Goal: Task Accomplishment & Management: Manage account settings

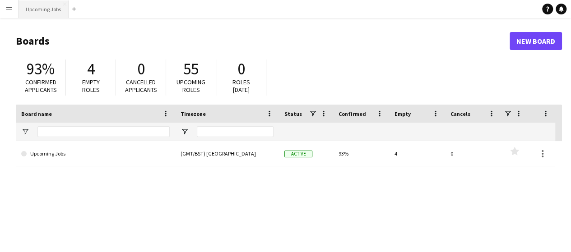
click at [46, 11] on button "Upcoming Jobs Close" at bounding box center [44, 9] width 50 height 18
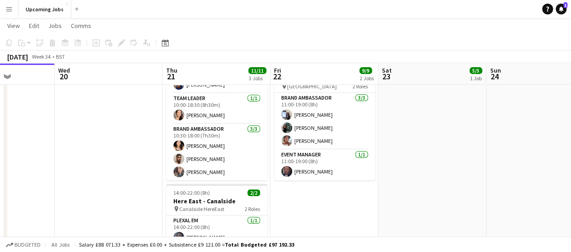
scroll to position [0, 388]
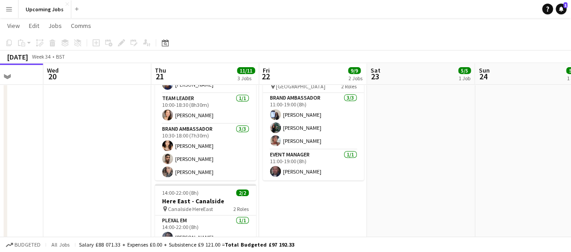
drag, startPoint x: 517, startPoint y: 210, endPoint x: 345, endPoint y: 210, distance: 172.4
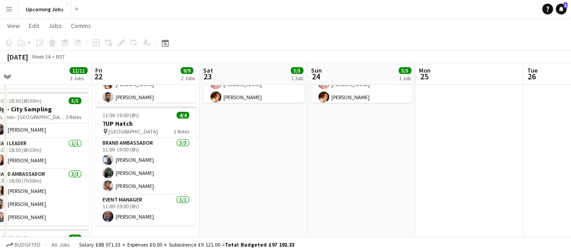
scroll to position [0, 433]
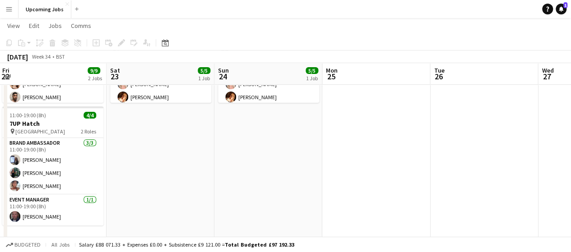
drag, startPoint x: 488, startPoint y: 163, endPoint x: 228, endPoint y: 167, distance: 259.5
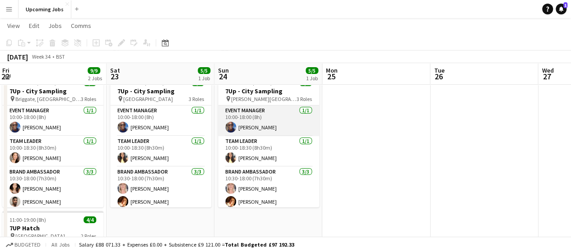
scroll to position [45, 0]
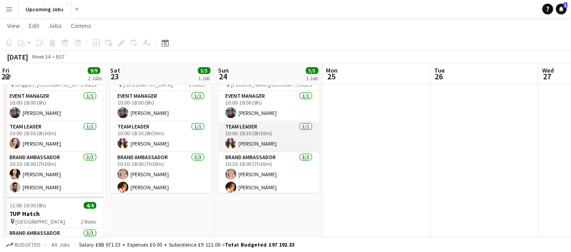
click at [246, 141] on app-card-role "Team Leader [DATE] 10:00-18:30 (8h30m) [PERSON_NAME]" at bounding box center [268, 137] width 101 height 31
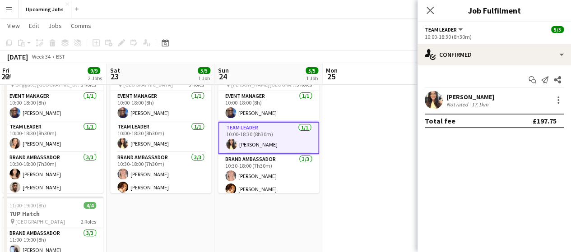
drag, startPoint x: 438, startPoint y: 99, endPoint x: 487, endPoint y: 94, distance: 49.4
click at [439, 98] on app-user-avatar at bounding box center [434, 100] width 18 height 18
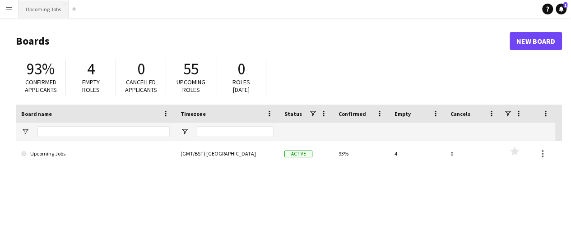
click at [39, 9] on button "Upcoming Jobs Close" at bounding box center [44, 9] width 50 height 18
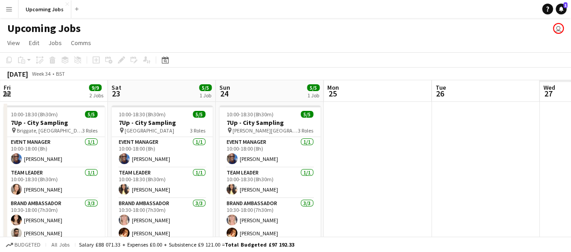
scroll to position [0, 223]
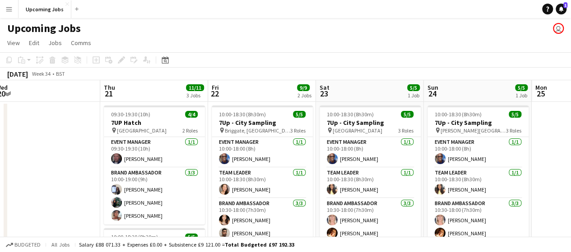
drag, startPoint x: 291, startPoint y: 136, endPoint x: 69, endPoint y: 133, distance: 222.1
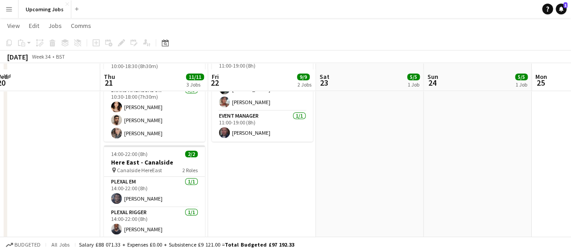
scroll to position [226, 0]
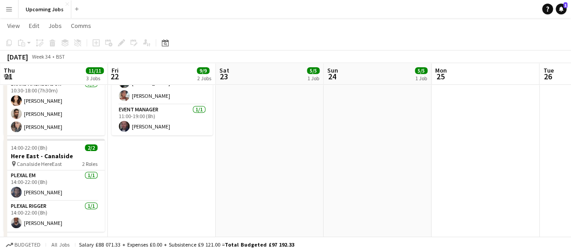
drag, startPoint x: 283, startPoint y: 209, endPoint x: 260, endPoint y: 216, distance: 24.4
click at [260, 216] on app-calendar-viewport "Mon 18 Tue 19 Wed 20 Thu 21 11/11 3 Jobs Fri 22 9/9 2 Jobs Sat 23 5/5 1 Job Sun…" at bounding box center [285, 255] width 571 height 890
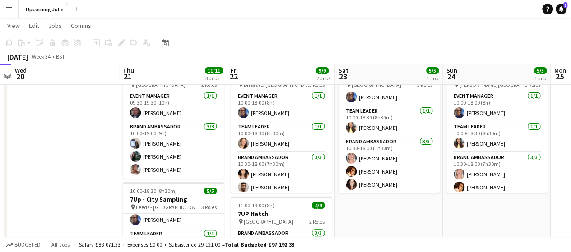
scroll to position [0, 215]
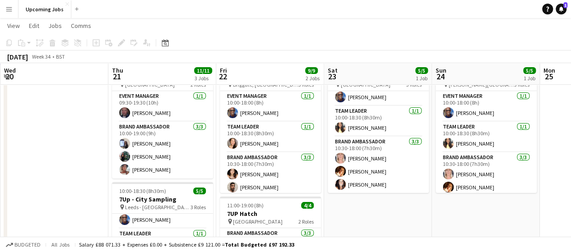
drag, startPoint x: 242, startPoint y: 210, endPoint x: 351, endPoint y: 198, distance: 109.8
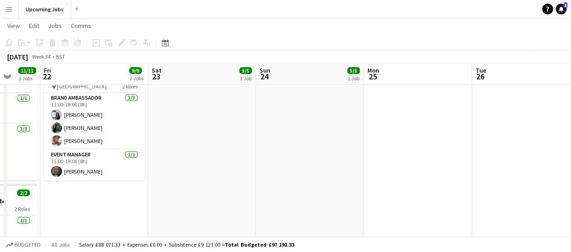
scroll to position [0, 392]
drag, startPoint x: 398, startPoint y: 176, endPoint x: 222, endPoint y: 165, distance: 176.8
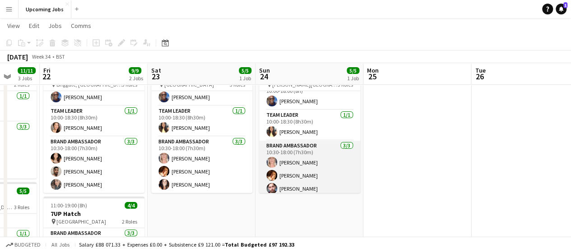
scroll to position [16, 0]
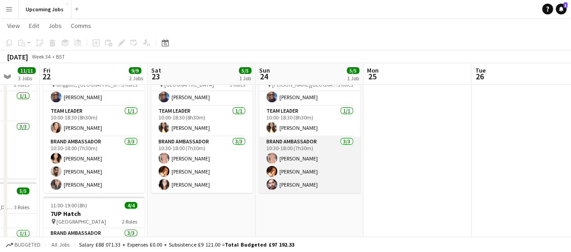
click at [272, 187] on app-user-avatar at bounding box center [271, 184] width 11 height 11
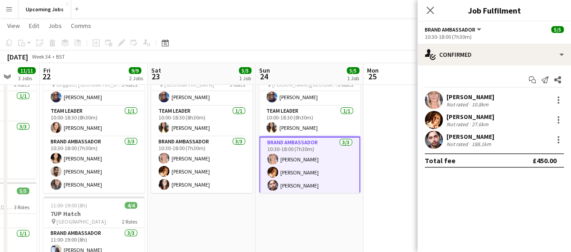
click at [432, 138] on app-user-avatar at bounding box center [434, 140] width 18 height 18
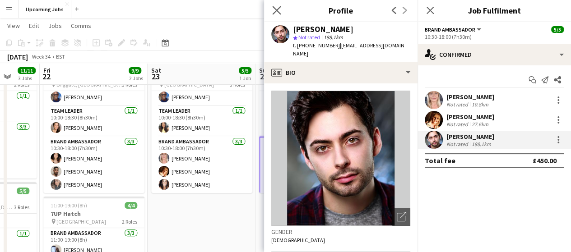
click at [276, 6] on app-icon "Close pop-in" at bounding box center [276, 10] width 13 height 13
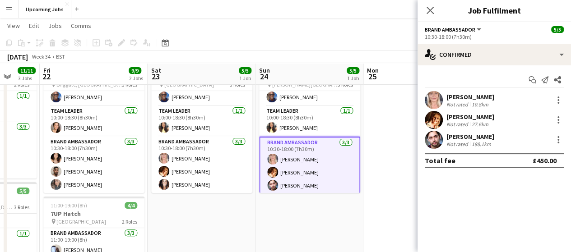
click at [431, 118] on app-user-avatar at bounding box center [434, 120] width 18 height 18
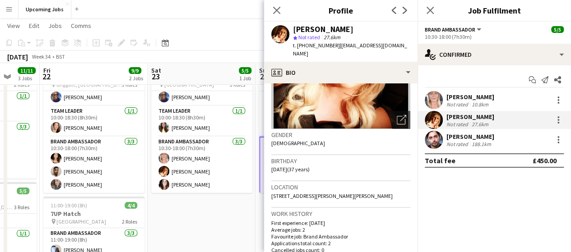
scroll to position [0, 0]
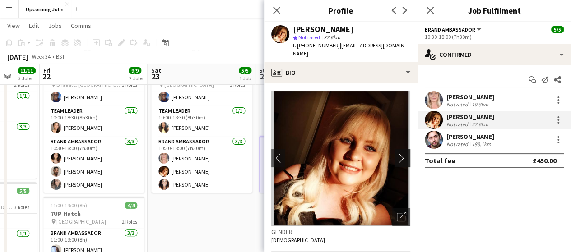
click at [399, 153] on app-icon "chevron-right" at bounding box center [404, 157] width 14 height 9
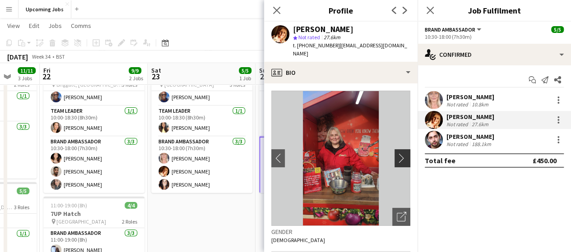
click at [397, 153] on app-icon "chevron-right" at bounding box center [404, 157] width 14 height 9
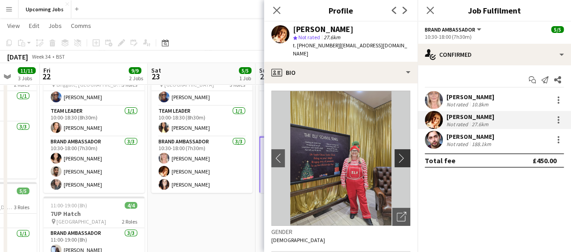
click at [397, 153] on app-icon "chevron-right" at bounding box center [404, 157] width 14 height 9
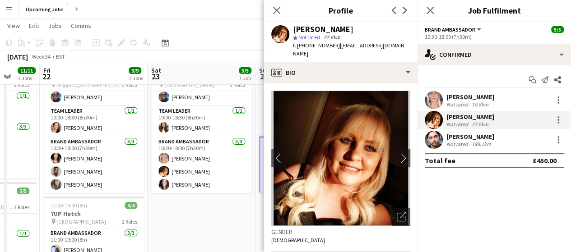
click at [427, 98] on app-user-avatar at bounding box center [434, 100] width 18 height 18
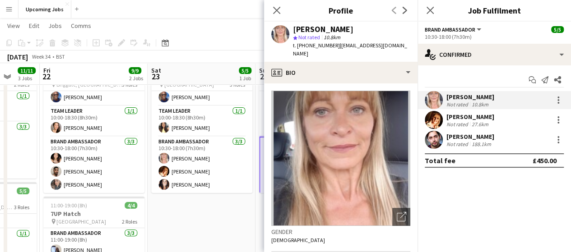
click at [395, 158] on img at bounding box center [340, 158] width 139 height 135
click at [276, 8] on icon "Close pop-in" at bounding box center [276, 10] width 9 height 9
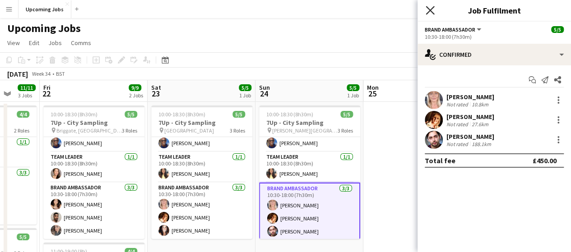
click at [426, 12] on icon "Close pop-in" at bounding box center [430, 10] width 9 height 9
